Goal: Find contact information: Find contact information

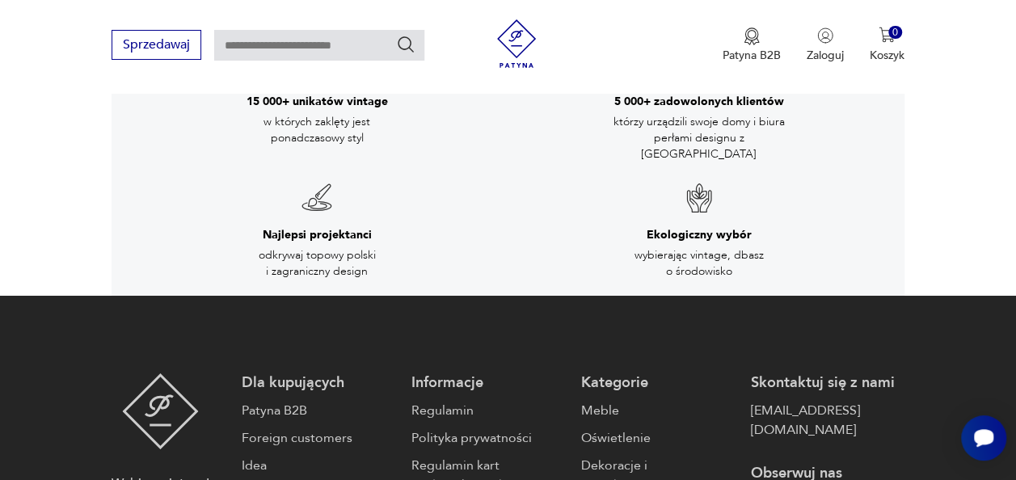
scroll to position [2696, 0]
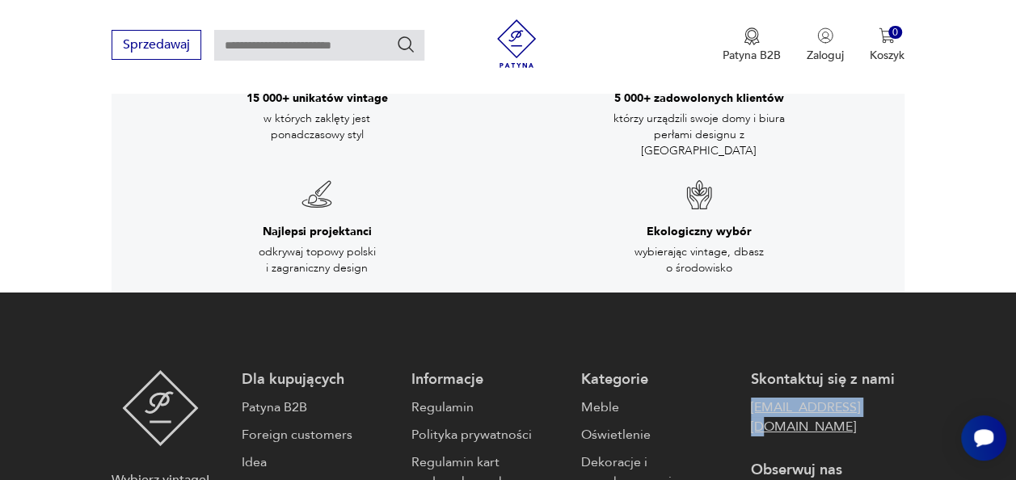
drag, startPoint x: 743, startPoint y: 320, endPoint x: 887, endPoint y: 326, distance: 144.8
click at [887, 370] on div "Dla kupujących Patyna B2B Foreign customers Idea Dla sprzedających Sprzedawaj Z…" at bounding box center [573, 470] width 662 height 200
drag, startPoint x: 887, startPoint y: 326, endPoint x: 840, endPoint y: 323, distance: 47.8
copy link "[EMAIL_ADDRESS][DOMAIN_NAME]"
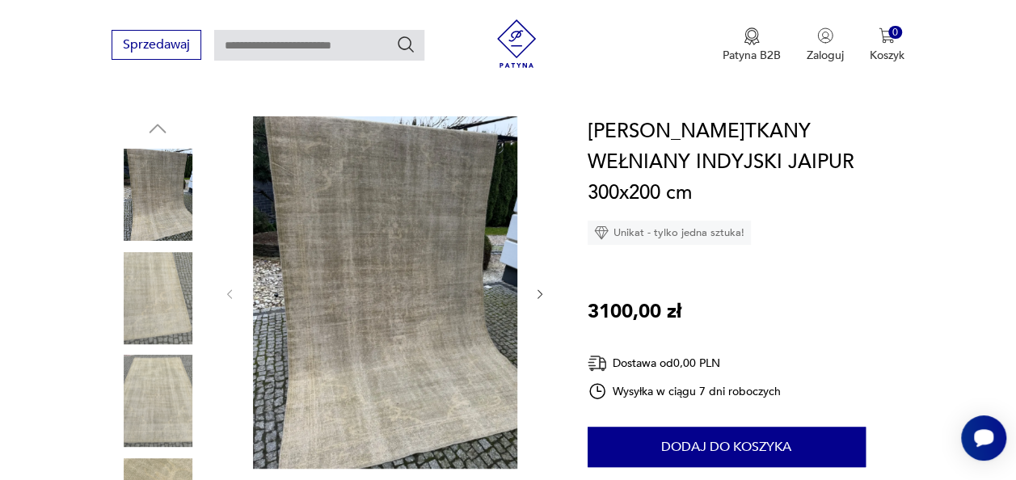
scroll to position [129, 0]
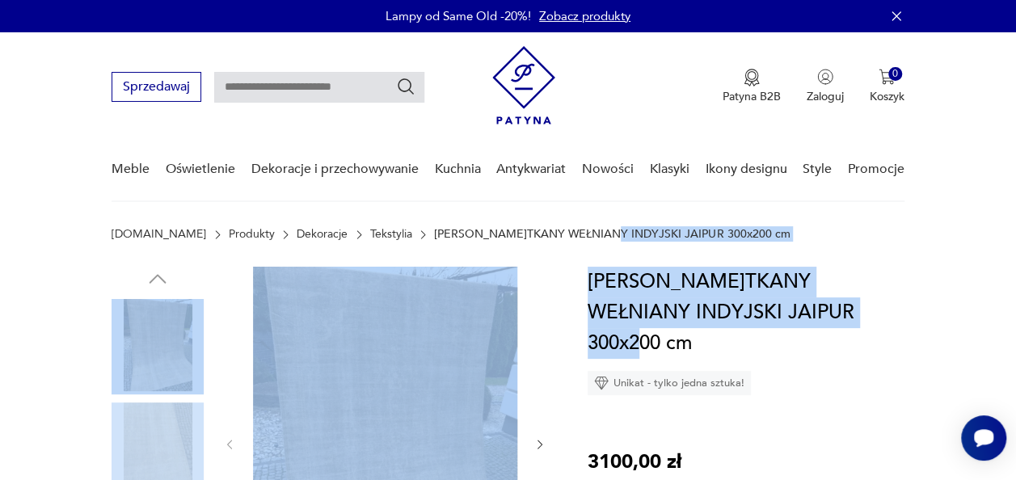
drag, startPoint x: 866, startPoint y: 323, endPoint x: 567, endPoint y: 265, distance: 304.6
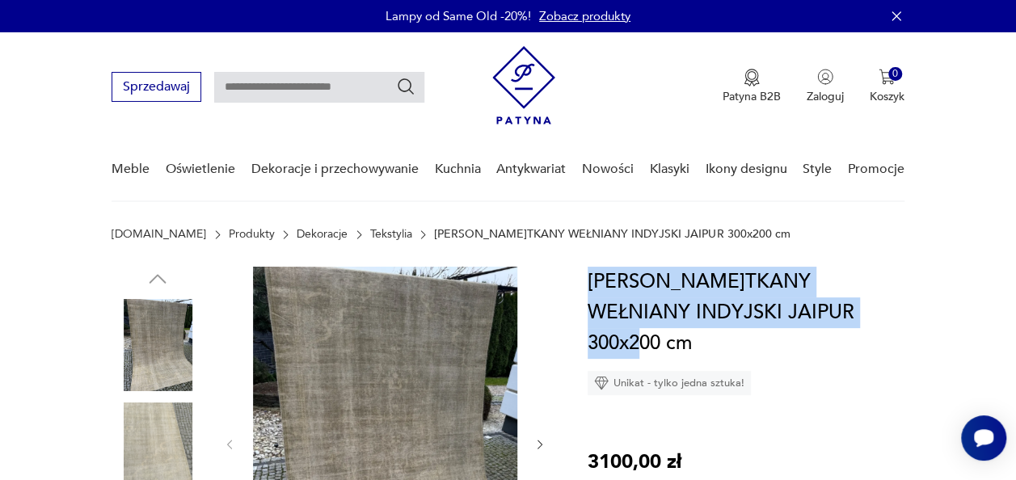
drag, startPoint x: 853, startPoint y: 312, endPoint x: 589, endPoint y: 284, distance: 265.8
click at [589, 284] on h1 "[PERSON_NAME]TKANY WEŁNIANY INDYJSKI JAIPUR 300x200 cm" at bounding box center [746, 313] width 317 height 92
copy h1 "DYWAN R.TKANY WEŁNIANY INDYJSKI JAIPUR 300x200 cm"
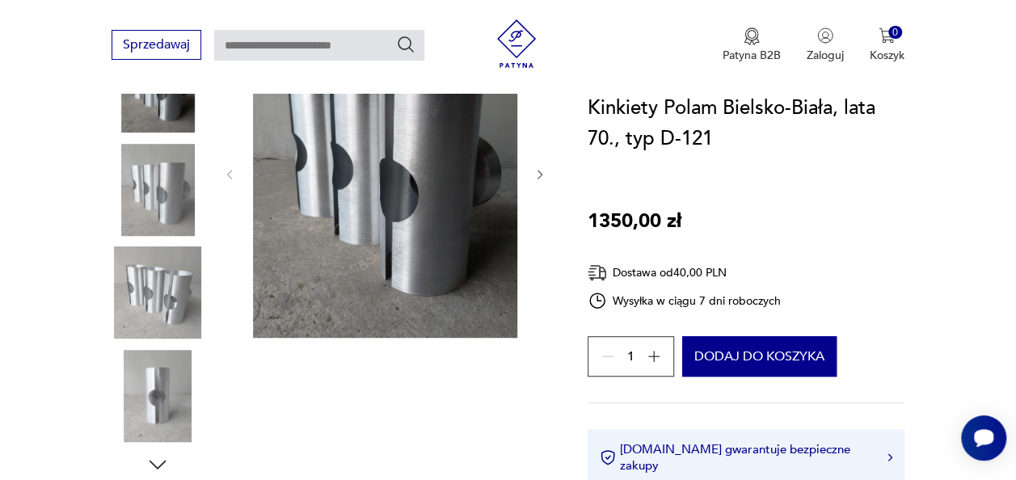
scroll to position [262, 0]
